Goal: Transaction & Acquisition: Purchase product/service

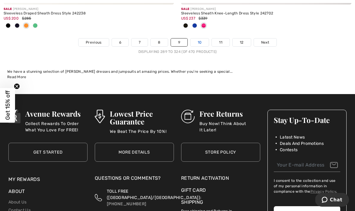
scroll to position [5255, 0]
click at [196, 41] on link "10" at bounding box center [199, 42] width 19 height 8
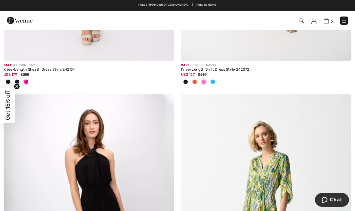
scroll to position [1413, 0]
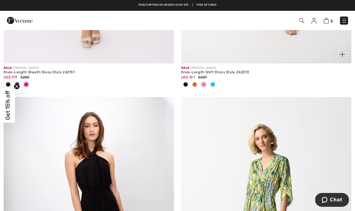
click at [192, 81] on div at bounding box center [194, 85] width 9 height 10
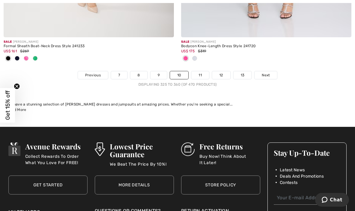
scroll to position [5252, 0]
click at [206, 72] on link "11" at bounding box center [200, 75] width 18 height 8
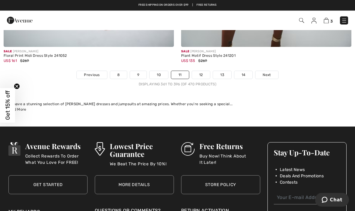
scroll to position [5245, 0]
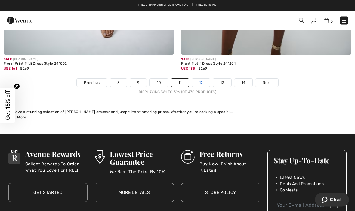
click at [203, 80] on link "12" at bounding box center [201, 83] width 18 height 8
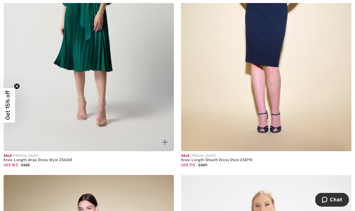
scroll to position [1929, 0]
click at [138, 100] on img at bounding box center [89, 23] width 170 height 255
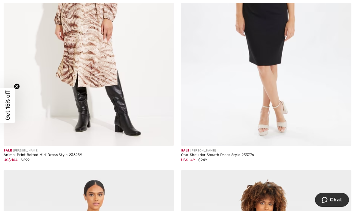
scroll to position [3988, 0]
click at [298, 85] on img at bounding box center [266, 18] width 170 height 255
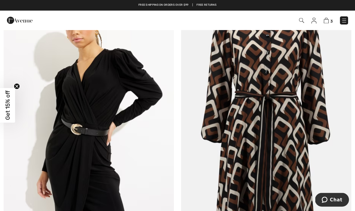
scroll to position [4464, 0]
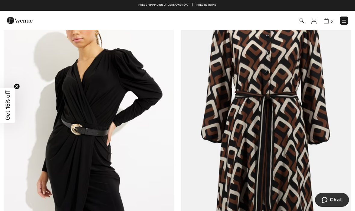
click at [117, 158] on img at bounding box center [89, 110] width 170 height 255
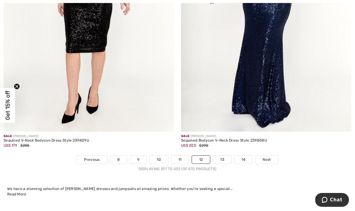
scroll to position [5129, 0]
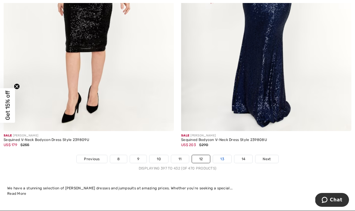
click at [223, 155] on link "13" at bounding box center [222, 159] width 18 height 8
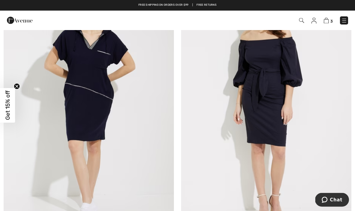
scroll to position [1517, 0]
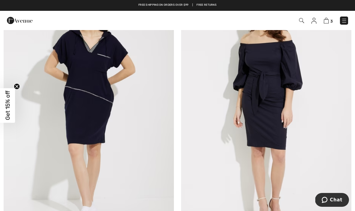
click at [56, 195] on img at bounding box center [89, 110] width 170 height 255
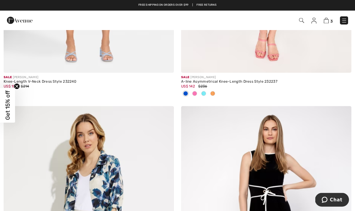
scroll to position [746, 0]
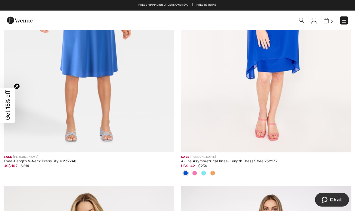
click at [315, 19] on img at bounding box center [313, 21] width 5 height 6
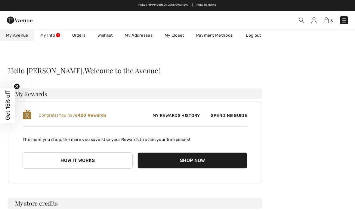
click at [107, 34] on link "Wishlist" at bounding box center [104, 35] width 27 height 11
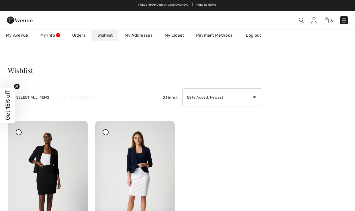
click at [19, 21] on img at bounding box center [20, 20] width 26 height 12
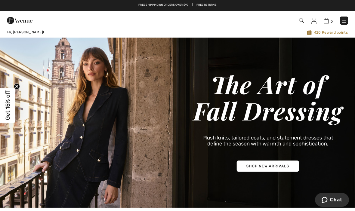
click at [270, 186] on img at bounding box center [177, 123] width 355 height 170
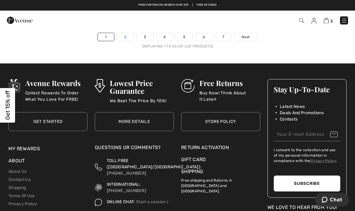
scroll to position [5259, 0]
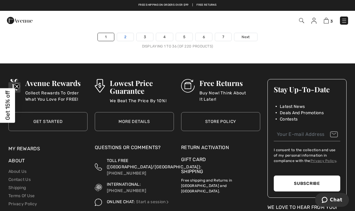
click at [126, 34] on link "2" at bounding box center [125, 37] width 17 height 8
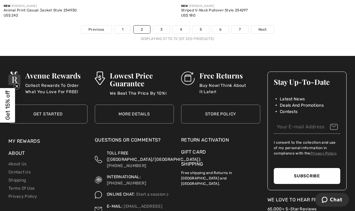
scroll to position [5293, 0]
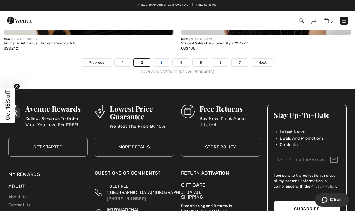
click at [162, 59] on link "3" at bounding box center [161, 63] width 17 height 8
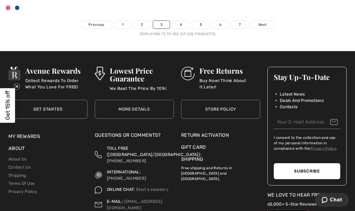
scroll to position [5297, 0]
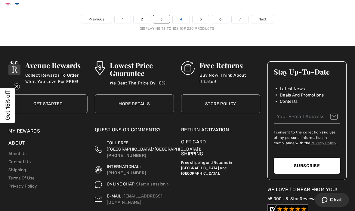
click at [181, 16] on link "4" at bounding box center [181, 19] width 17 height 8
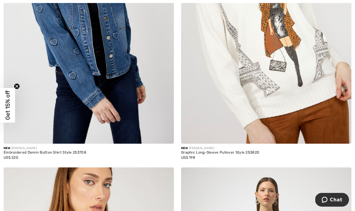
scroll to position [4019, 0]
click at [109, 124] on img at bounding box center [89, 15] width 170 height 255
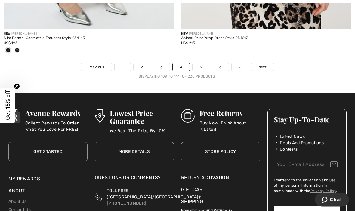
scroll to position [5269, 0]
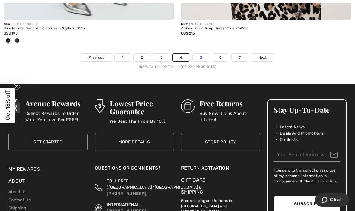
click at [199, 54] on link "5" at bounding box center [200, 58] width 17 height 8
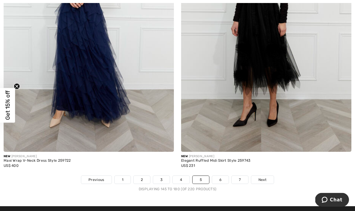
scroll to position [5146, 0]
click at [217, 179] on link "6" at bounding box center [220, 180] width 17 height 8
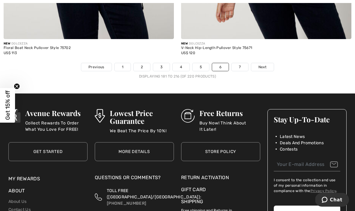
scroll to position [5264, 0]
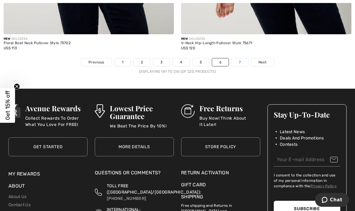
click at [236, 58] on link "7" at bounding box center [240, 62] width 16 height 8
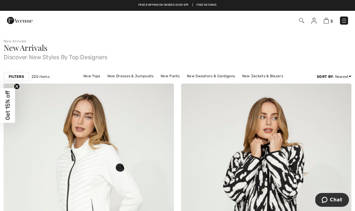
click at [346, 20] on img at bounding box center [344, 21] width 6 height 6
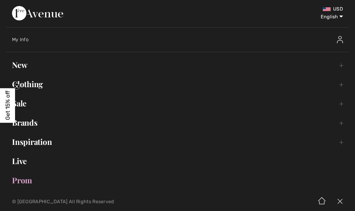
click at [26, 67] on link "New Toggle submenu" at bounding box center [177, 64] width 343 height 13
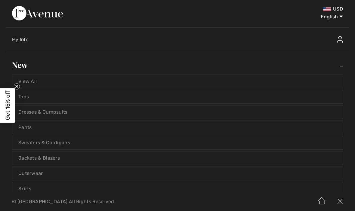
click at [109, 110] on link "Dresses & Jumpsuits" at bounding box center [177, 112] width 330 height 13
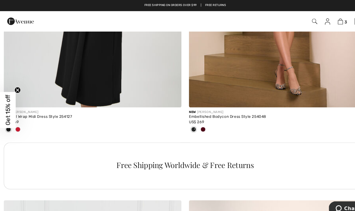
scroll to position [1590, 0]
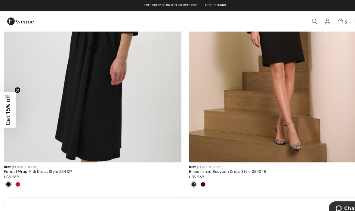
click at [21, 175] on div at bounding box center [17, 177] width 9 height 10
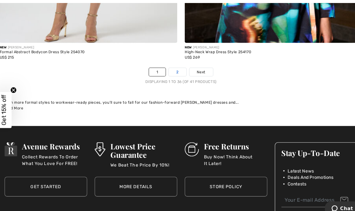
scroll to position [5239, 0]
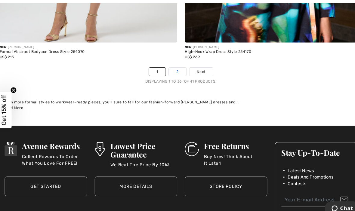
click at [171, 66] on link "2" at bounding box center [174, 69] width 17 height 8
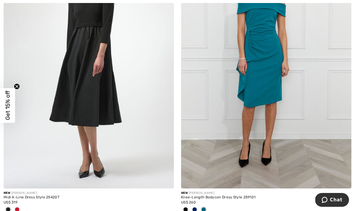
scroll to position [150, 0]
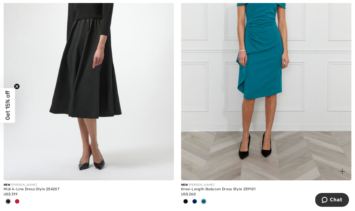
click at [191, 201] on div at bounding box center [194, 202] width 9 height 10
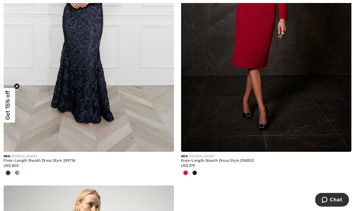
scroll to position [468, 0]
click at [197, 174] on div at bounding box center [194, 173] width 9 height 10
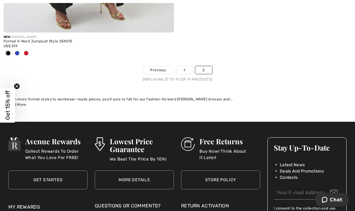
scroll to position [878, 0]
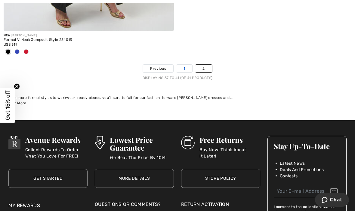
click at [186, 68] on link "1" at bounding box center [184, 69] width 16 height 8
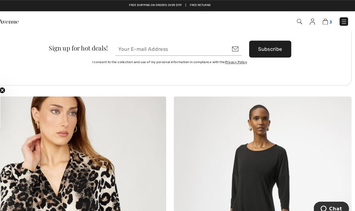
scroll to position [3517, 0]
click at [324, 20] on img at bounding box center [326, 21] width 5 height 6
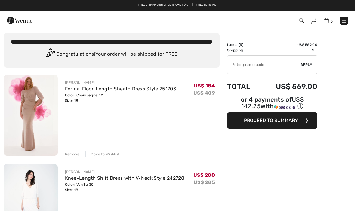
scroll to position [4, 0]
